Goal: Ask a question: Seek information or help from site administrators or community

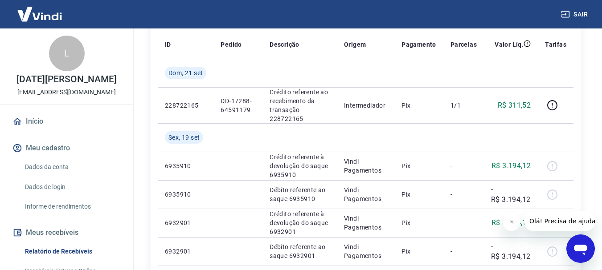
scroll to position [156, 0]
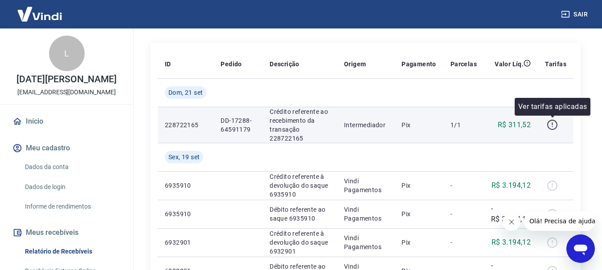
click at [549, 123] on icon "button" at bounding box center [552, 124] width 11 height 11
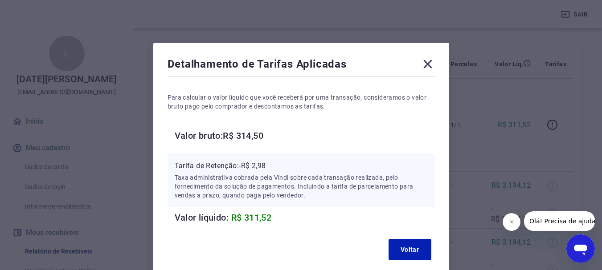
click at [507, 219] on button "Fechar mensagem da empresa" at bounding box center [511, 222] width 18 height 18
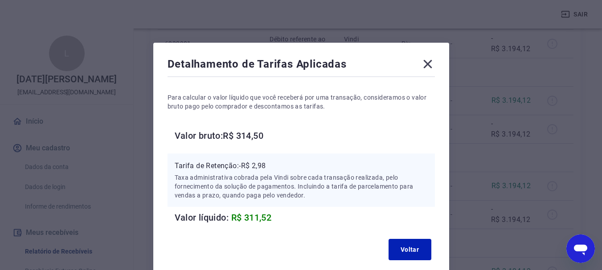
scroll to position [386, 0]
click at [426, 65] on icon at bounding box center [428, 64] width 14 height 14
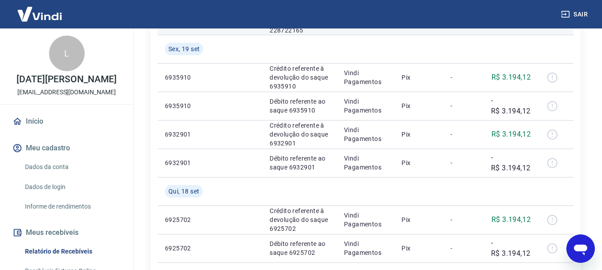
scroll to position [274, 0]
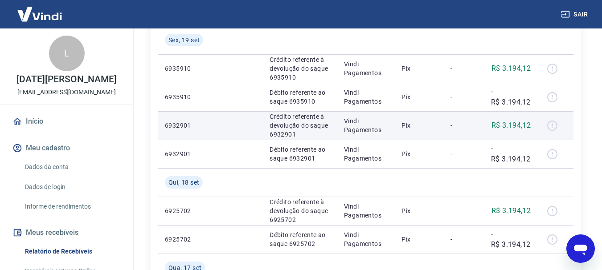
click at [552, 123] on div at bounding box center [555, 126] width 21 height 14
click at [551, 127] on div at bounding box center [555, 126] width 21 height 14
click at [244, 122] on td at bounding box center [237, 125] width 49 height 29
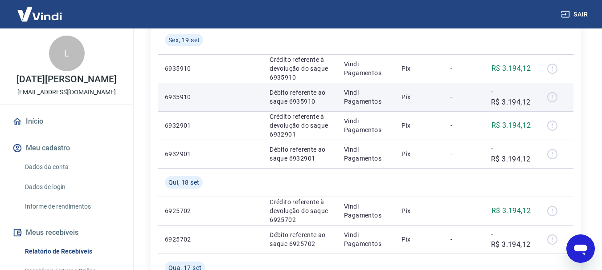
click at [323, 102] on p "Débito referente ao saque 6935910" at bounding box center [300, 97] width 60 height 18
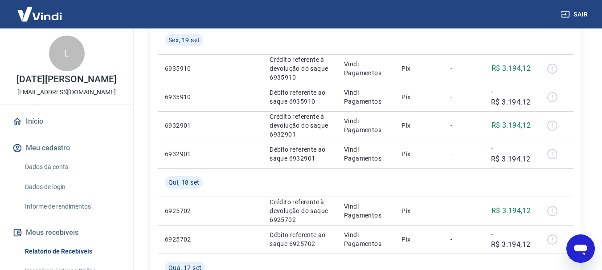
click at [579, 250] on icon "Abrir janela de mensagens" at bounding box center [580, 250] width 13 height 11
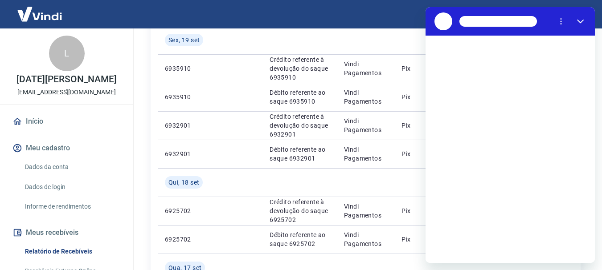
scroll to position [0, 0]
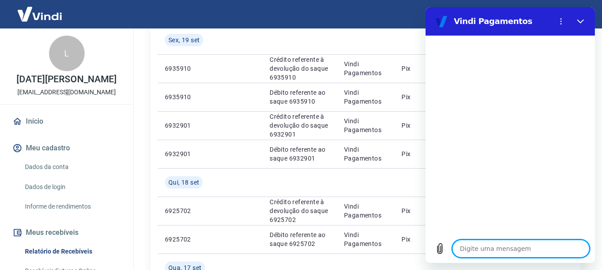
click at [498, 253] on textarea at bounding box center [520, 249] width 137 height 18
type textarea "o"
type textarea "x"
type textarea "ol"
type textarea "x"
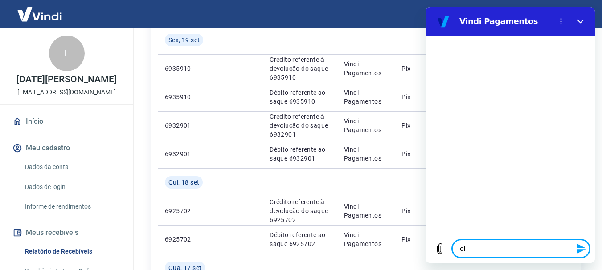
type textarea "ola"
type textarea "x"
type textarea "o"
type textarea "x"
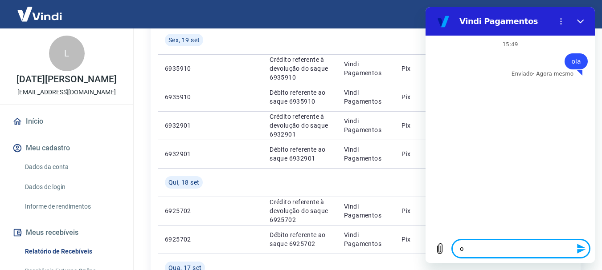
type textarea "ot"
type textarea "x"
type textarea "oti"
type textarea "x"
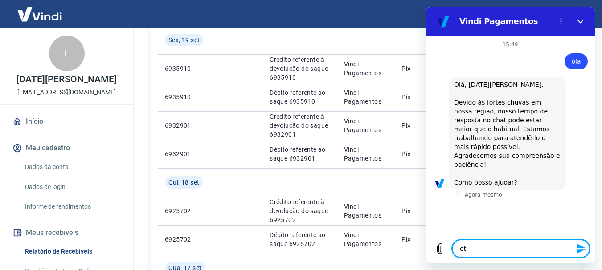
type textarea "otim"
type textarea "x"
type textarea "otima"
type textarea "x"
type textarea "otima"
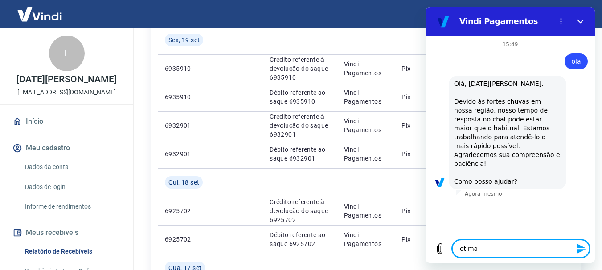
type textarea "x"
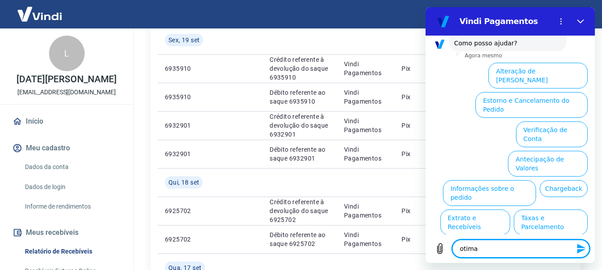
scroll to position [141, 0]
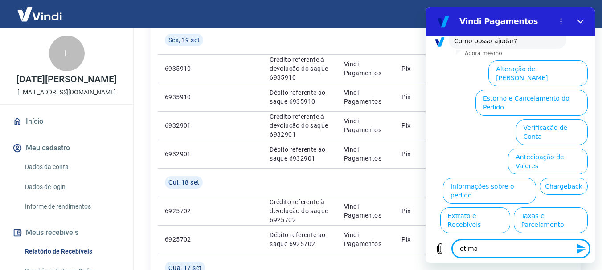
type textarea "otima"
type textarea "x"
type textarea "otim"
type textarea "x"
type textarea "oti"
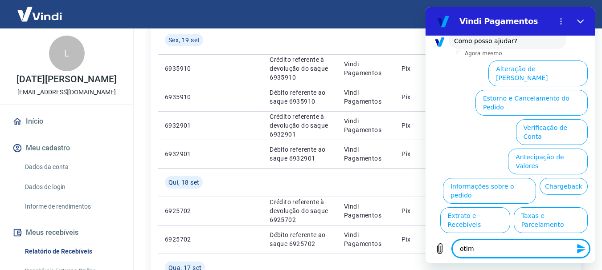
type textarea "x"
type textarea "ot"
type textarea "x"
type textarea "o"
type textarea "x"
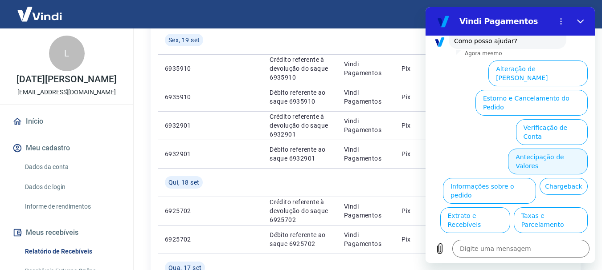
click at [537, 149] on button "Antecipação de Valores" at bounding box center [548, 162] width 80 height 26
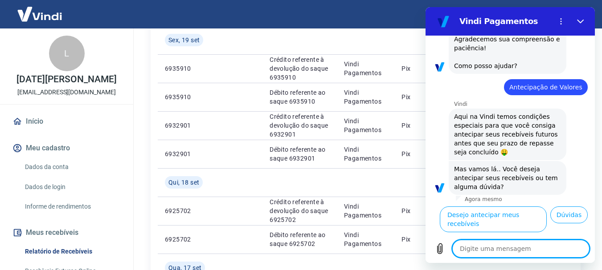
scroll to position [119, 0]
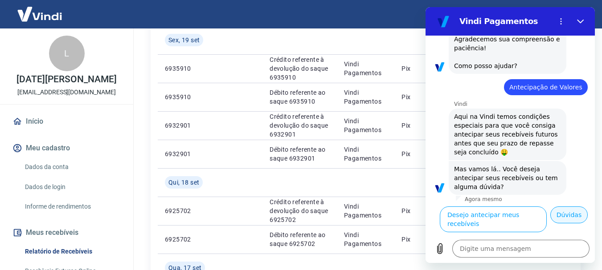
click at [560, 224] on button "Dúvidas" at bounding box center [568, 215] width 37 height 17
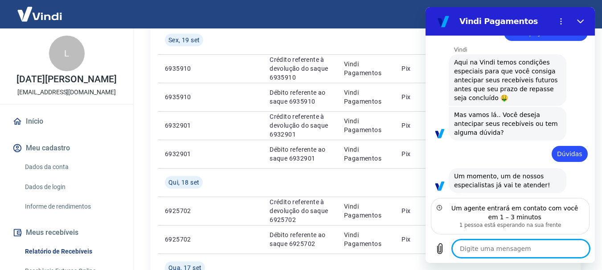
scroll to position [161, 0]
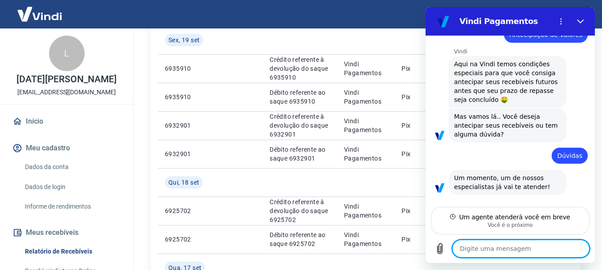
type textarea "x"
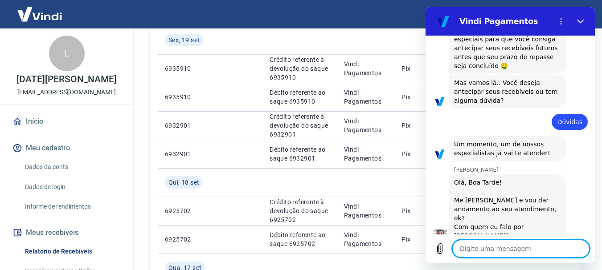
scroll to position [204, 0]
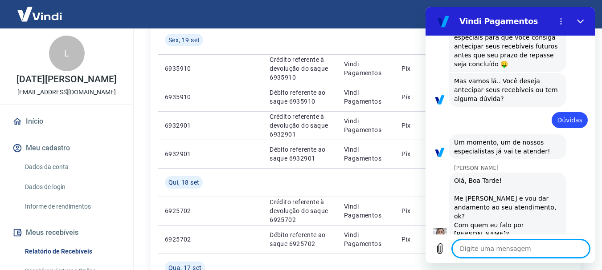
click at [522, 249] on textarea at bounding box center [520, 249] width 137 height 18
type textarea "o"
type textarea "x"
type textarea "ol"
type textarea "x"
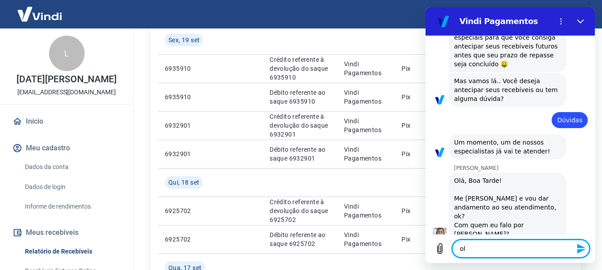
type textarea "ola"
type textarea "x"
type textarea "ola"
type textarea "x"
type textarea "ola o"
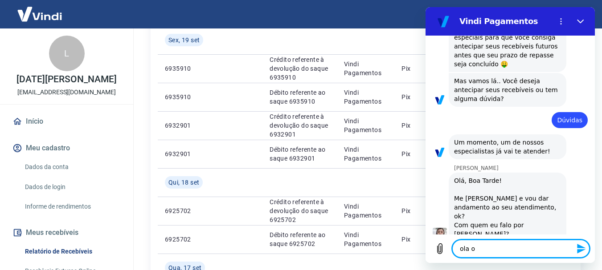
type textarea "x"
type textarea "ola ot"
type textarea "x"
type textarea "[PERSON_NAME]"
type textarea "x"
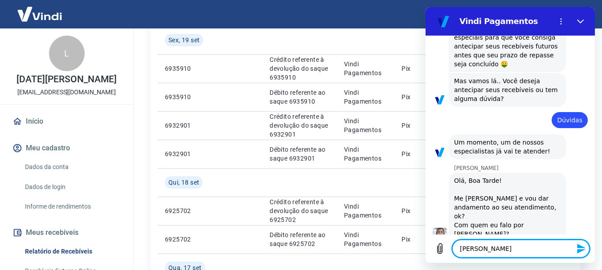
type textarea "[PERSON_NAME]"
type textarea "x"
type textarea "[PERSON_NAME]"
type textarea "x"
type textarea "[PERSON_NAME]"
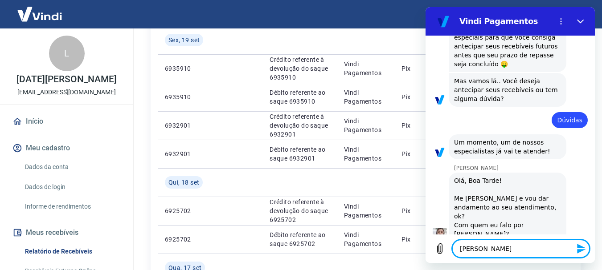
type textarea "x"
type textarea "ola otima t"
type textarea "x"
type textarea "[PERSON_NAME]"
type textarea "x"
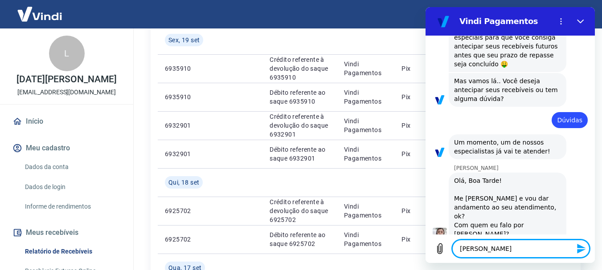
type textarea "[PERSON_NAME] tar"
type textarea "x"
type textarea "ola otima tard"
type textarea "x"
type textarea "ola otima tarde"
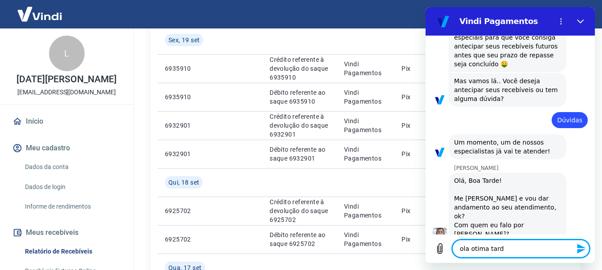
type textarea "x"
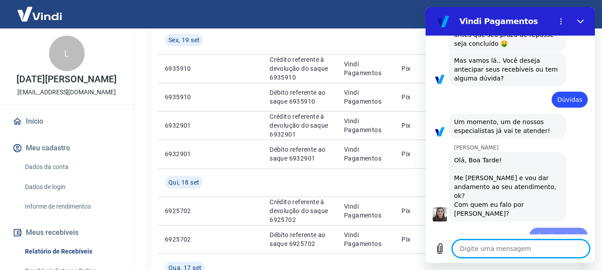
type textarea "x"
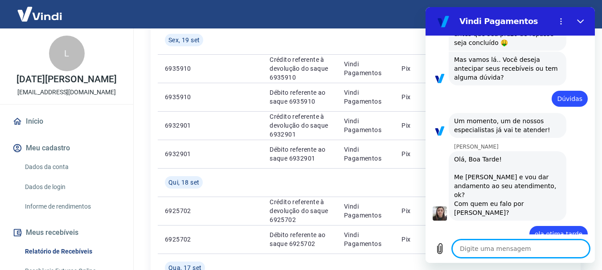
type textarea "n"
type textarea "x"
type textarea "na"
type textarea "x"
type textarea "nao"
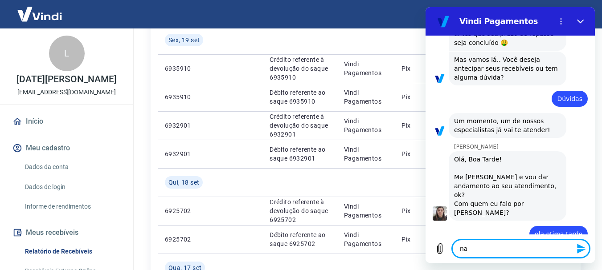
type textarea "x"
type textarea "nao"
type textarea "x"
type textarea "nao e"
type textarea "x"
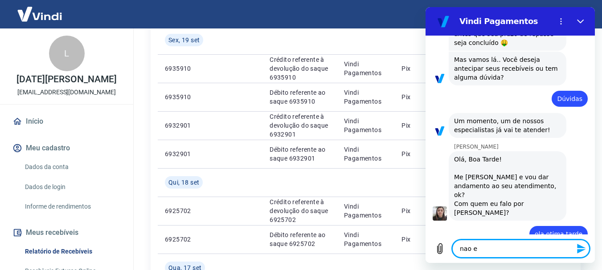
type textarea "nao es"
type textarea "x"
type textarea "nao est"
type textarea "x"
type textarea "nao esto"
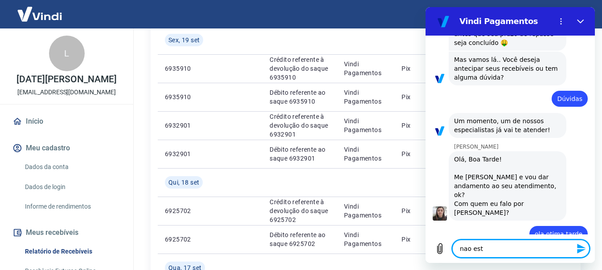
type textarea "x"
type textarea "nao estou"
type textarea "x"
type textarea "nao estou"
type textarea "x"
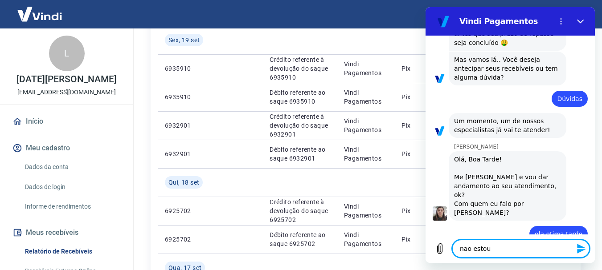
type textarea "nao estou r"
type textarea "x"
type textarea "nao estou re"
type textarea "x"
type textarea "nao estou rec"
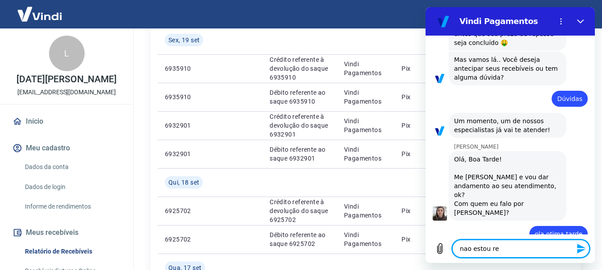
type textarea "x"
type textarea "nao estou rece"
type textarea "x"
type textarea "nao estou receb"
type textarea "x"
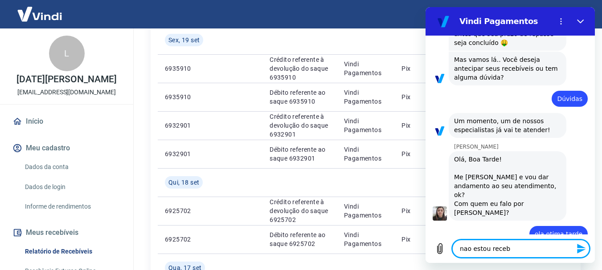
type textarea "[PERSON_NAME] recebe"
type textarea "x"
type textarea "[PERSON_NAME] receben"
type textarea "x"
type textarea "[PERSON_NAME] recebend"
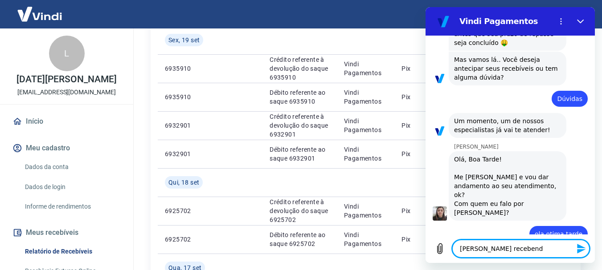
type textarea "x"
type textarea "nao estou recebendo"
type textarea "x"
type textarea "nao estou recebendo"
type textarea "x"
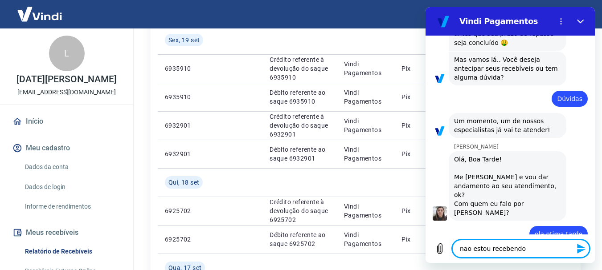
type textarea "nao estou recebendo o"
type textarea "x"
type textarea "nao estou recebendo os"
type textarea "x"
type textarea "nao estou recebendo os"
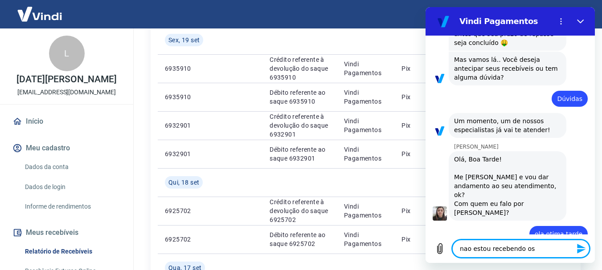
type textarea "x"
type textarea "nao estou recebendo os r"
type textarea "x"
type textarea "nao estou recebendo os re"
type textarea "x"
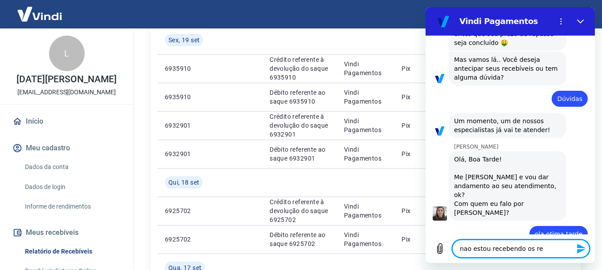
type textarea "nao estou recebendo os rep"
type textarea "x"
type textarea "nao estou recebendo os repa"
type textarea "x"
type textarea "nao estou recebendo os repas"
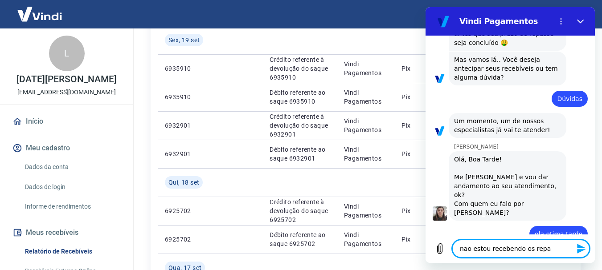
type textarea "x"
type textarea "nao estou recebendo os repass"
type textarea "x"
type textarea "nao estou recebendo os repasse"
type textarea "x"
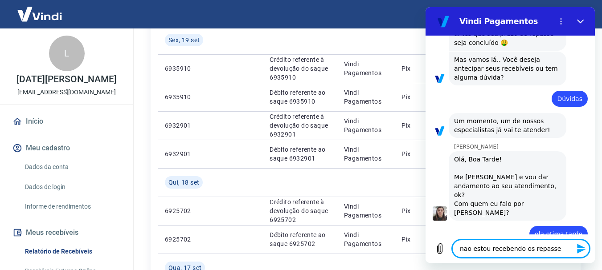
type textarea "nao estou recebendo os repasses"
type textarea "x"
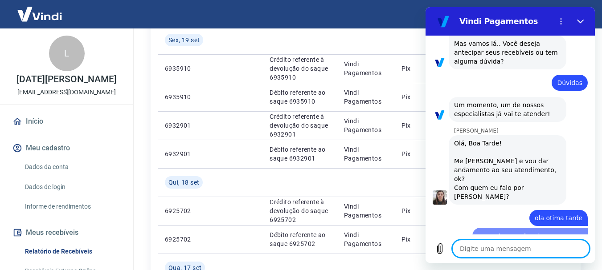
type textarea "x"
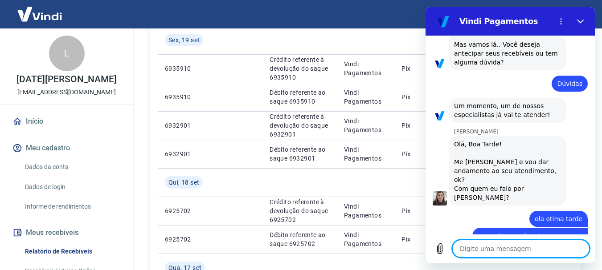
scroll to position [242, 0]
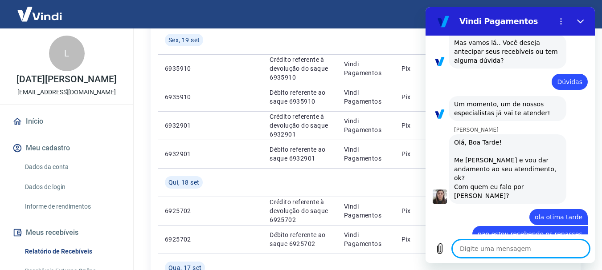
type textarea "L"
type textarea "x"
type textarea "Lu"
type textarea "x"
type textarea "Luc"
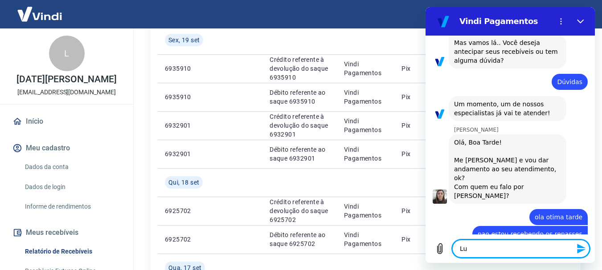
type textarea "x"
type textarea "Luci"
type textarea "x"
type textarea "[DATE]"
type textarea "x"
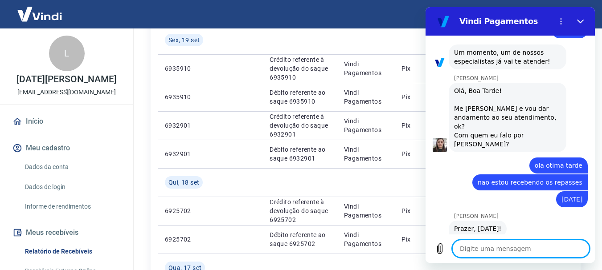
scroll to position [293, 0]
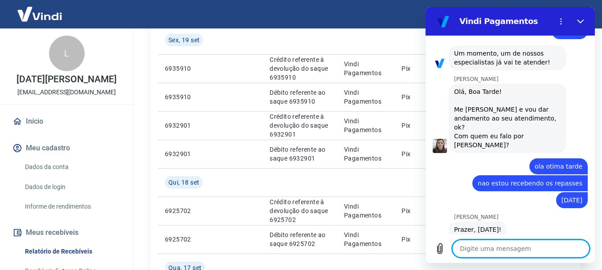
type textarea "x"
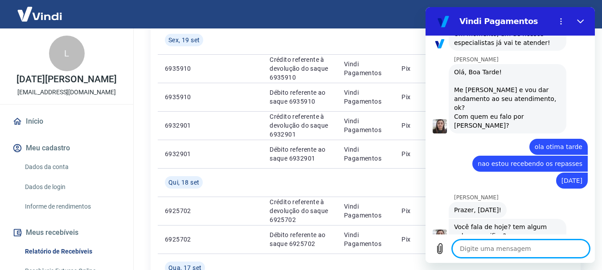
scroll to position [315, 0]
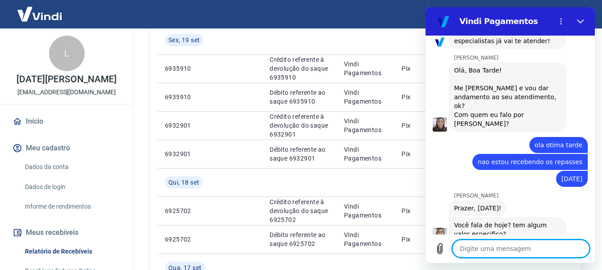
type textarea "s"
type textarea "x"
type textarea "si"
type textarea "x"
type textarea "sim"
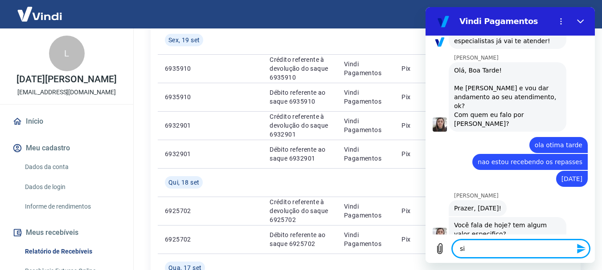
type textarea "x"
type textarea "sim"
type textarea "x"
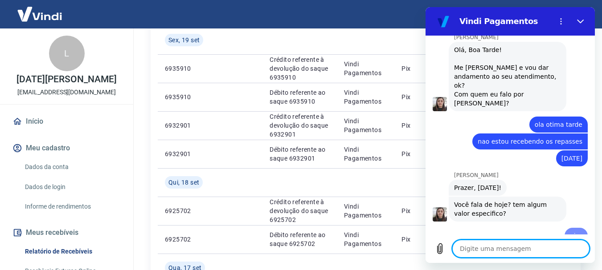
type textarea "x"
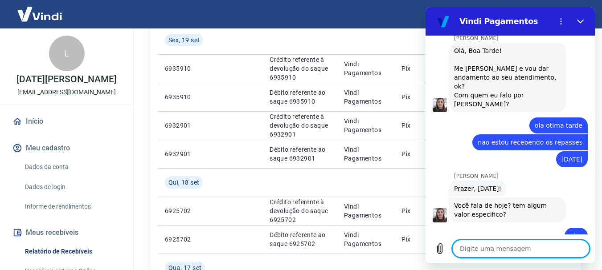
scroll to position [336, 0]
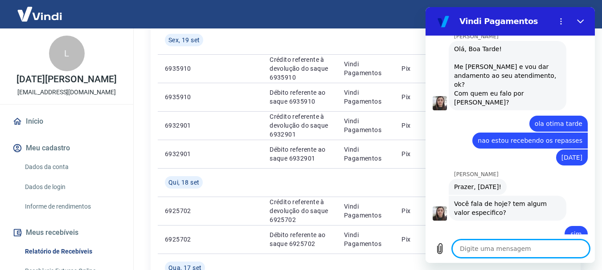
type textarea "3"
type textarea "x"
type textarea "3."
type textarea "x"
type textarea "3.1"
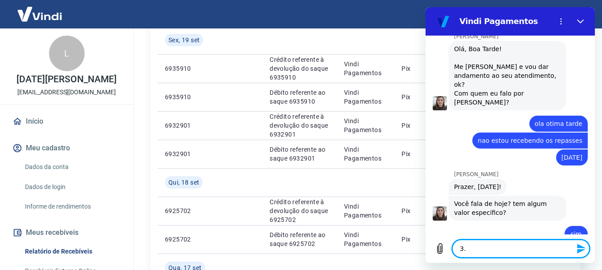
type textarea "x"
type textarea "3.19"
type textarea "x"
type textarea "3.194"
type textarea "x"
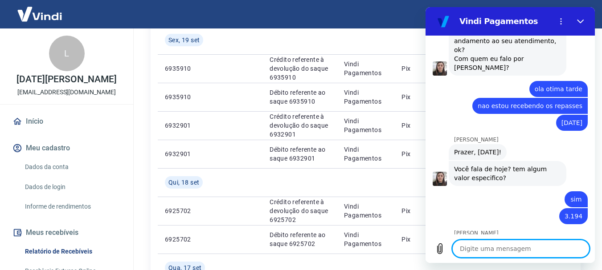
scroll to position [370, 0]
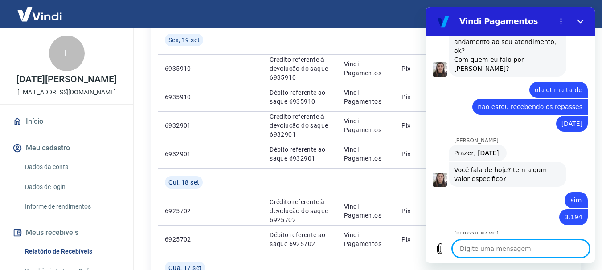
type textarea "x"
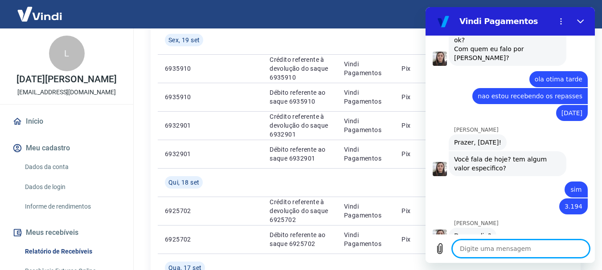
scroll to position [382, 0]
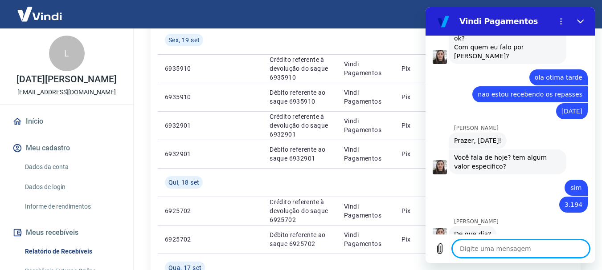
type textarea "s"
type textarea "x"
type textarea "se"
type textarea "x"
type textarea "sex"
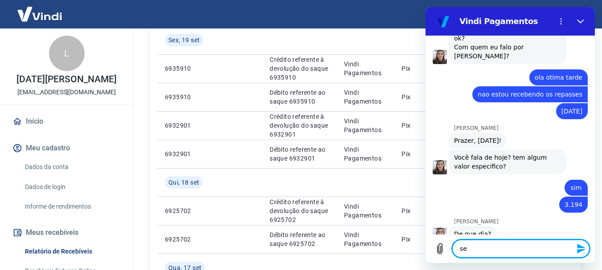
type textarea "x"
type textarea "sext"
type textarea "x"
type textarea "sexta"
type textarea "x"
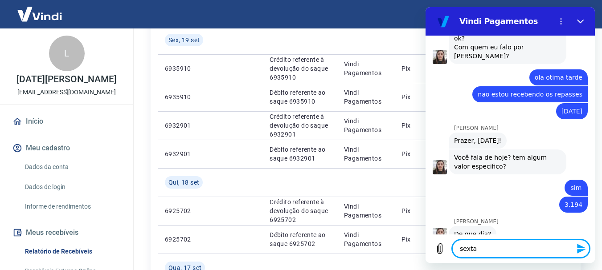
type textarea "sexta"
type textarea "x"
type textarea "sexta f"
type textarea "x"
type textarea "sexta fe"
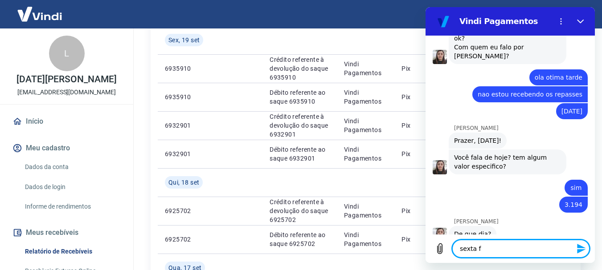
type textarea "x"
type textarea "sexta fei"
type textarea "x"
type textarea "sexta feir"
type textarea "x"
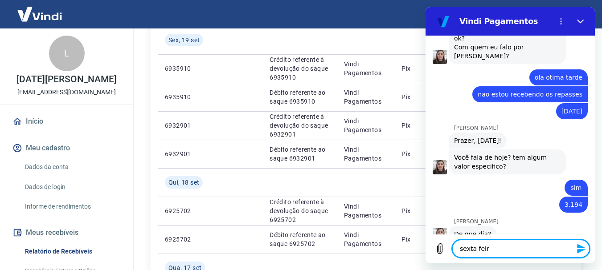
type textarea "sexta feira"
type textarea "x"
type textarea "sexta feira"
type textarea "x"
type textarea "sexta feira ,"
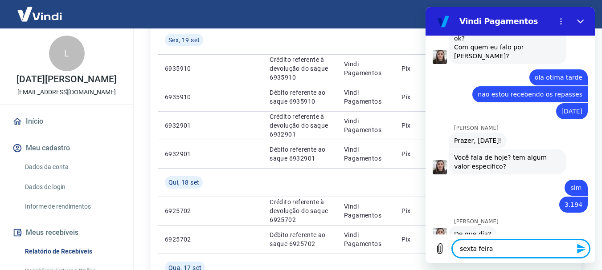
type textarea "x"
type textarea "sexta feira ,"
type textarea "x"
type textarea "sexta feira , a"
type textarea "x"
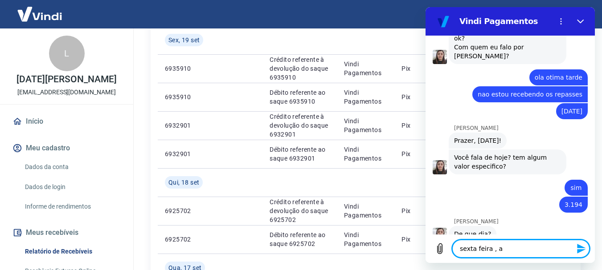
type textarea "sexta feira , ap"
type textarea "x"
type textarea "sexta feira , apa"
type textarea "x"
type textarea "sexta feira , apar"
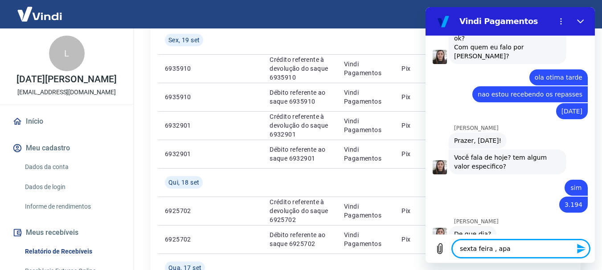
type textarea "x"
type textarea "sexta feira , apare"
type textarea "x"
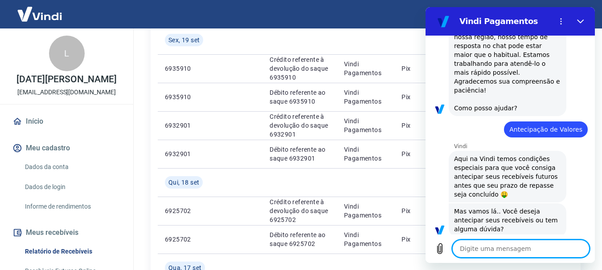
scroll to position [0, 0]
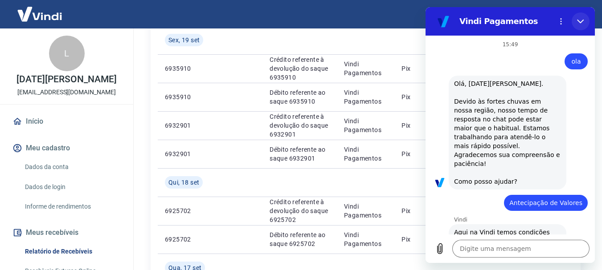
click at [578, 19] on icon "Fechar" at bounding box center [580, 21] width 7 height 7
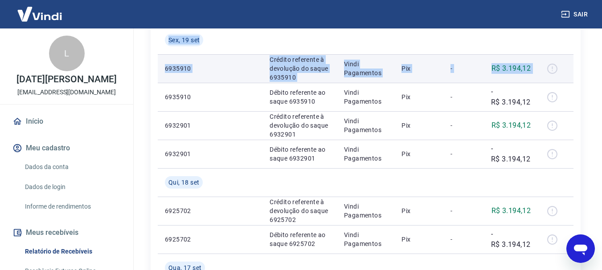
drag, startPoint x: 161, startPoint y: 40, endPoint x: 551, endPoint y: 73, distance: 390.9
copy tbody "[DATE] 6935910 Crédito referente à devolução do saque 6935910 Vindi Pagamentos …"
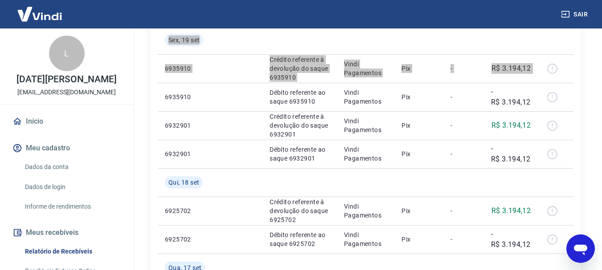
click at [573, 249] on icon "Abrir janela de mensagens" at bounding box center [581, 249] width 16 height 16
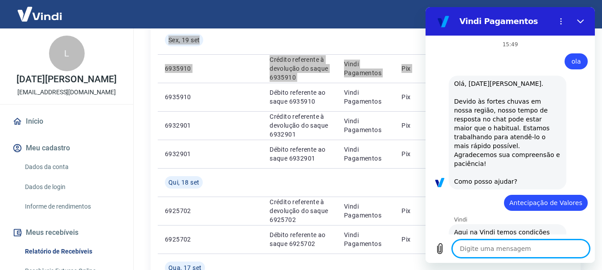
click at [516, 251] on textarea at bounding box center [520, 249] width 137 height 18
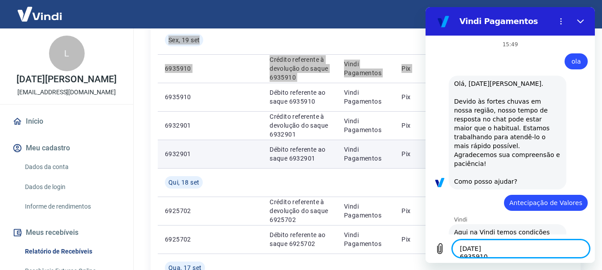
scroll to position [84, 0]
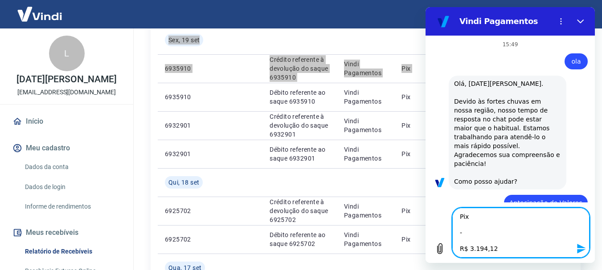
click at [580, 247] on icon "Enviar mensagem" at bounding box center [581, 249] width 8 height 10
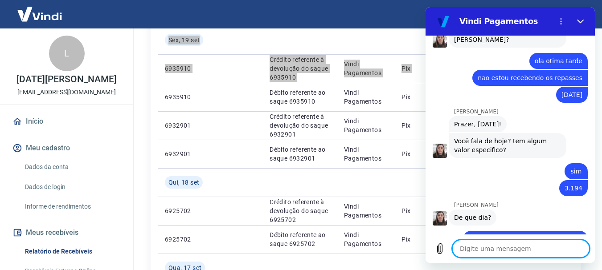
scroll to position [545, 0]
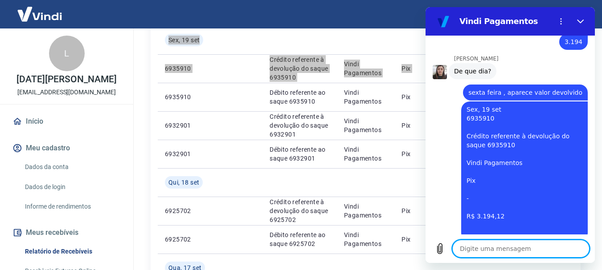
click at [537, 247] on textarea at bounding box center [520, 249] width 137 height 18
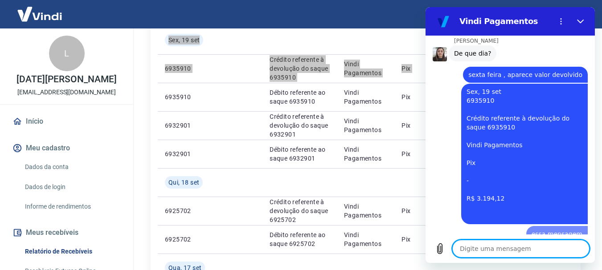
scroll to position [562, 0]
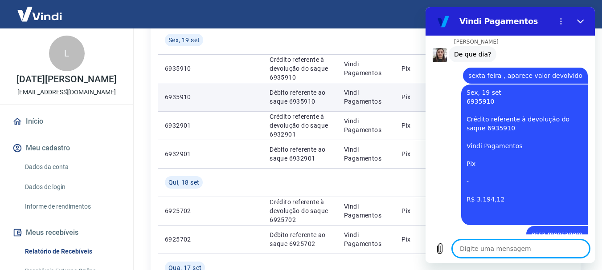
click at [245, 105] on td at bounding box center [237, 97] width 49 height 29
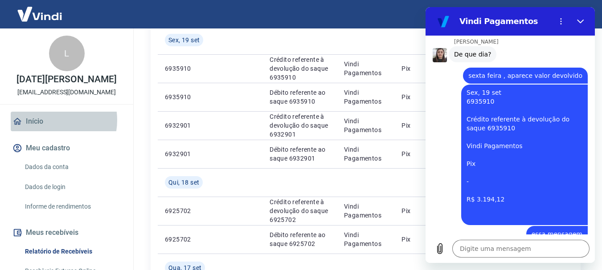
click at [50, 120] on link "Início" at bounding box center [67, 122] width 112 height 20
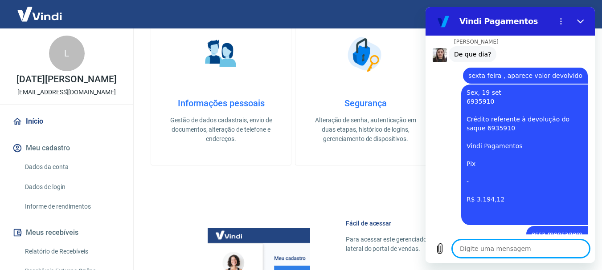
click at [483, 252] on textarea at bounding box center [520, 249] width 137 height 18
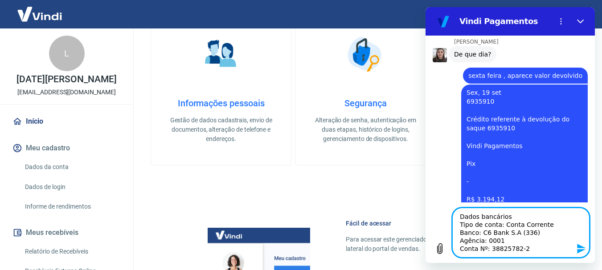
scroll to position [563, 0]
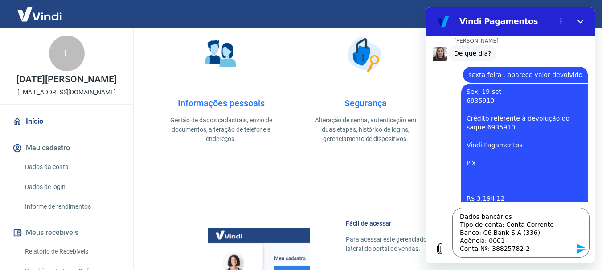
click at [579, 246] on icon "Enviar mensagem" at bounding box center [581, 249] width 8 height 10
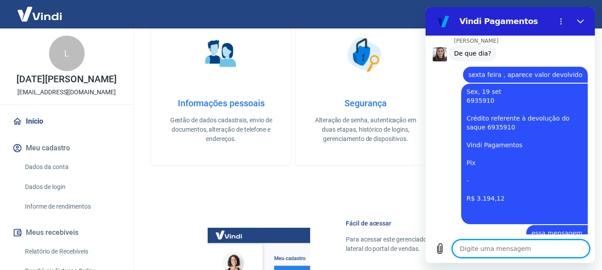
scroll to position [615, 0]
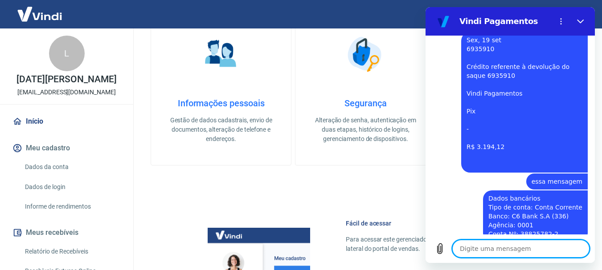
click at [501, 249] on textarea at bounding box center [520, 249] width 137 height 18
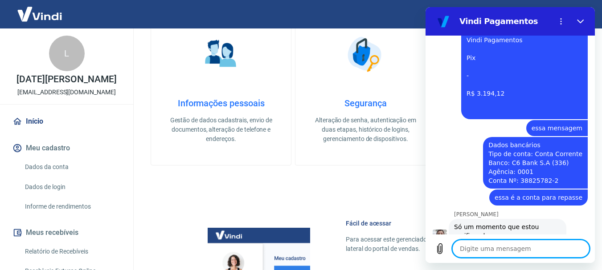
scroll to position [670, 0]
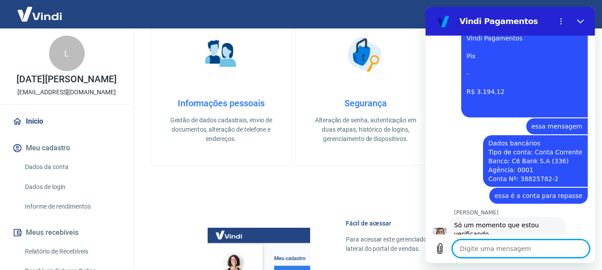
click at [537, 246] on textarea at bounding box center [520, 249] width 137 height 18
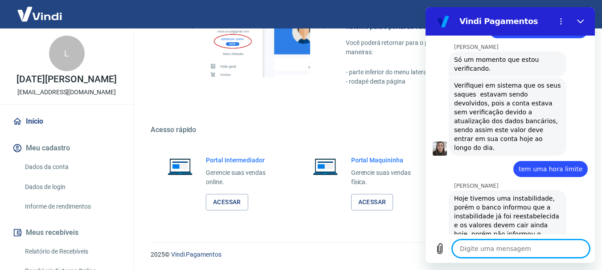
scroll to position [831, 0]
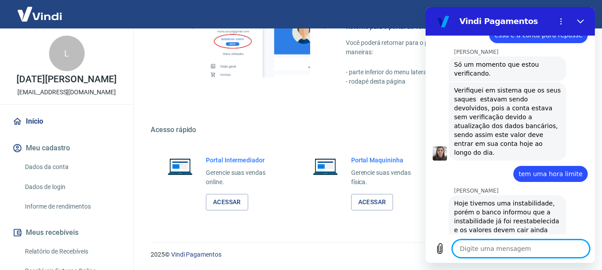
click at [512, 252] on textarea at bounding box center [520, 249] width 137 height 18
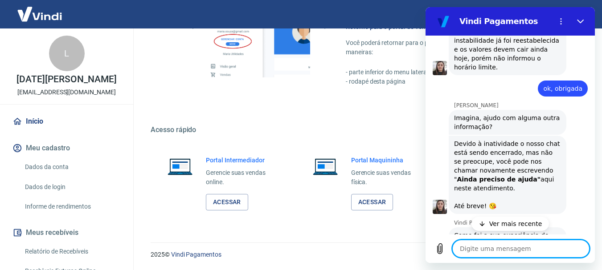
scroll to position [1025, 0]
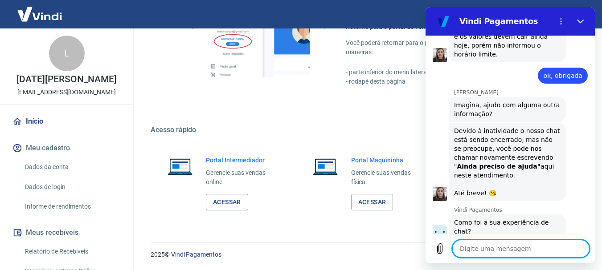
click at [529, 251] on button "Boa 👍" at bounding box center [527, 264] width 35 height 26
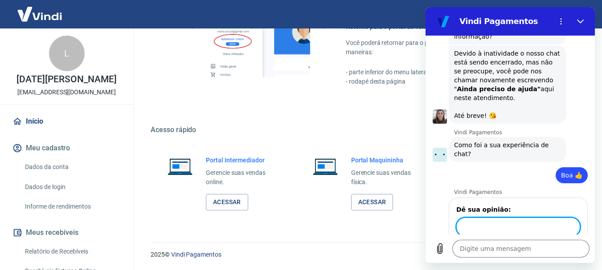
scroll to position [1102, 0]
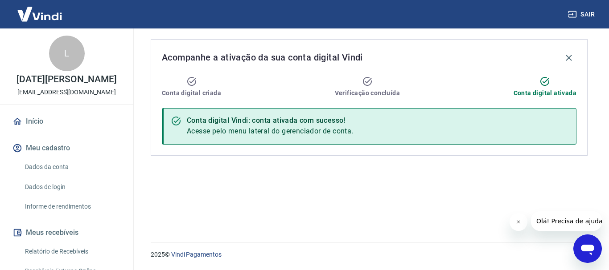
click at [608, 52] on div "Acompanhe a ativação da sua conta digital Vindi Conta digital criada Verificaçã…" at bounding box center [368, 131] width 479 height 204
